Goal: Use online tool/utility

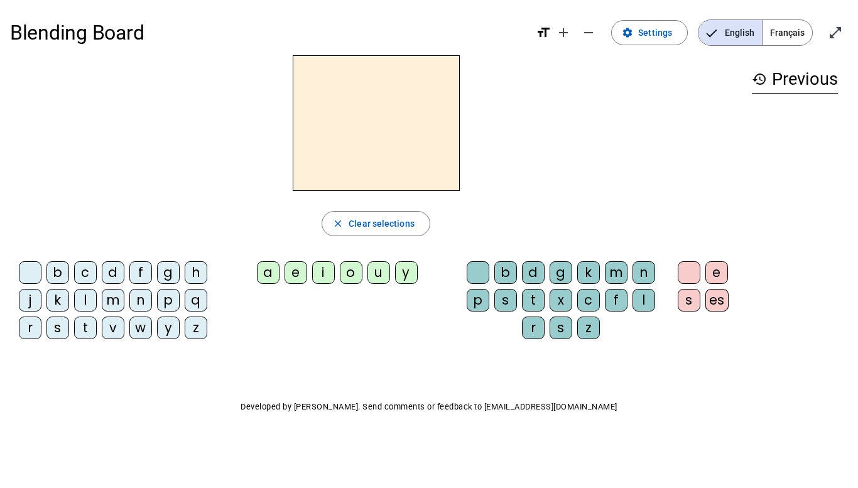
click at [778, 39] on span "Français" at bounding box center [787, 32] width 50 height 25
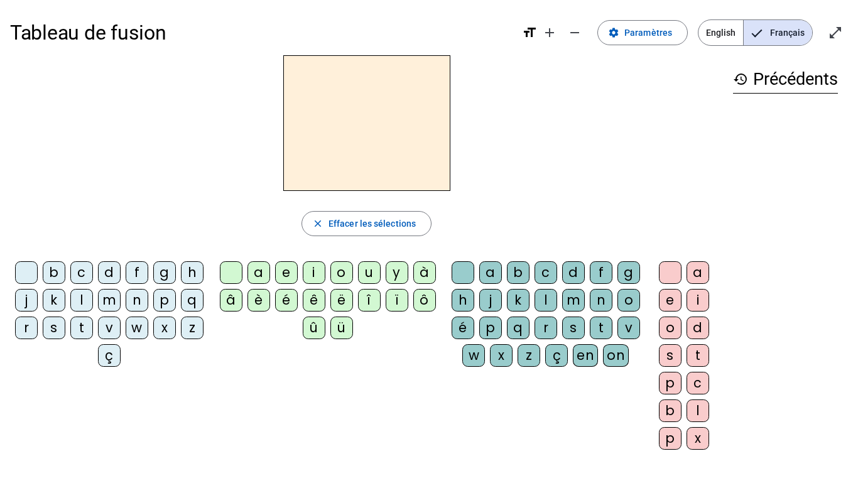
drag, startPoint x: 64, startPoint y: 273, endPoint x: 320, endPoint y: 107, distance: 305.2
click at [320, 107] on div "close [PERSON_NAME] les sélections b c d f g h j k l m n p q r s t v w x z ç a …" at bounding box center [366, 257] width 713 height 404
click at [65, 265] on div "b" at bounding box center [54, 272] width 23 height 23
click at [261, 270] on div "a" at bounding box center [258, 272] width 23 height 23
click at [371, 109] on h2 "ba" at bounding box center [366, 123] width 167 height 136
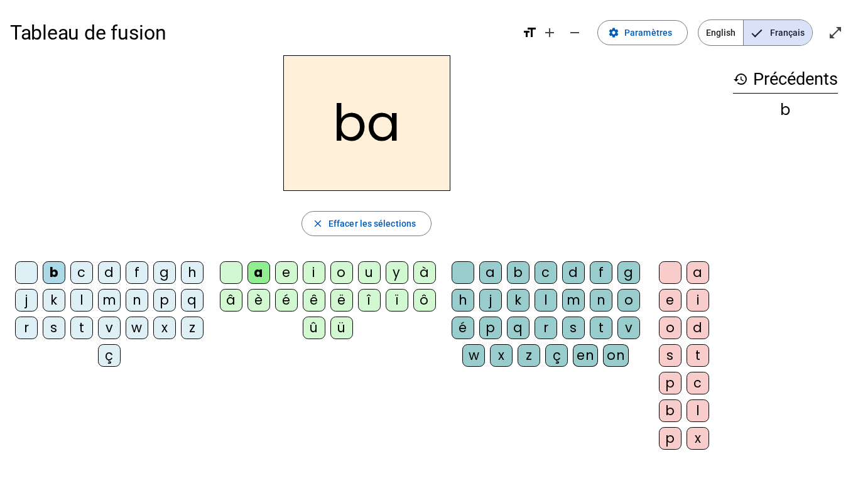
click at [358, 175] on h2 "ba" at bounding box center [366, 123] width 167 height 136
click at [343, 223] on span "Effacer les sélections" at bounding box center [371, 223] width 87 height 15
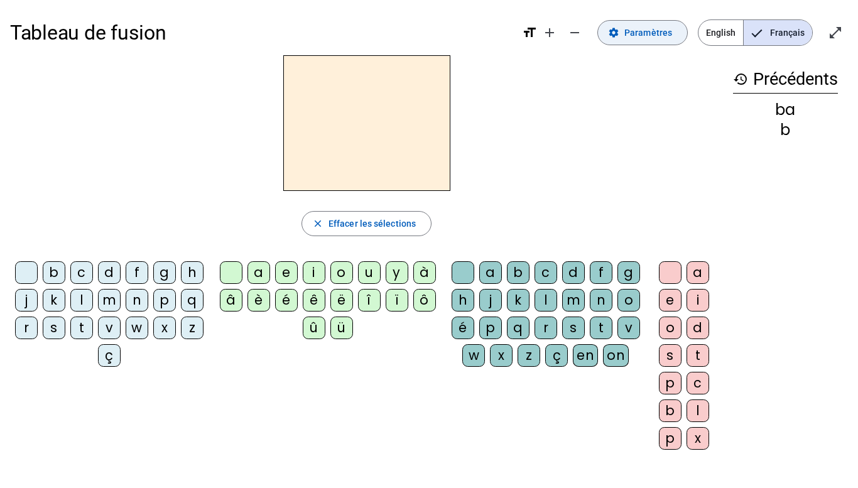
click at [641, 27] on span "Paramètres" at bounding box center [648, 32] width 48 height 15
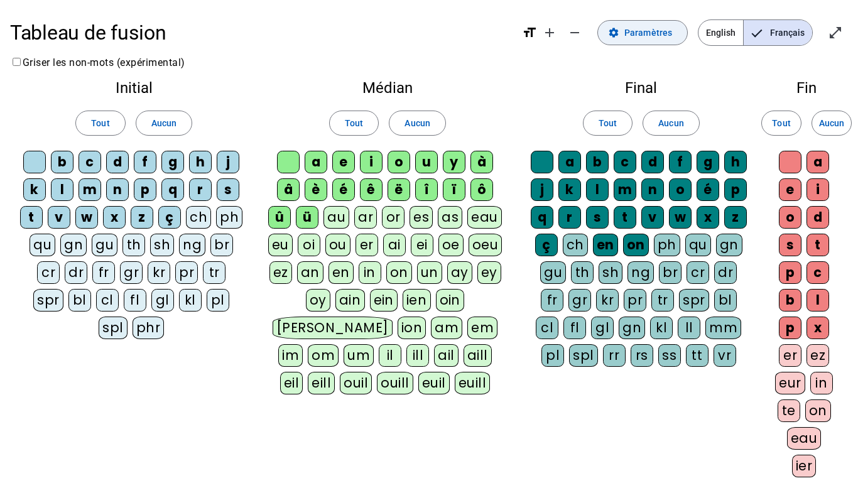
click at [641, 27] on span "Paramètres" at bounding box center [648, 32] width 48 height 15
